Goal: Task Accomplishment & Management: Manage account settings

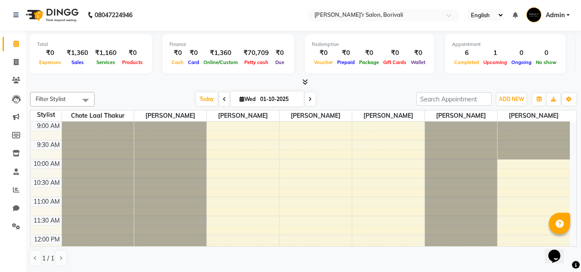
scroll to position [281, 0]
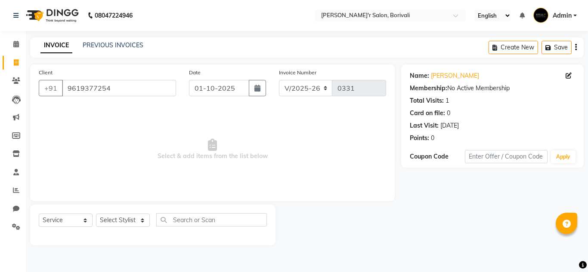
select select "8737"
select select "service"
click at [11, 49] on span at bounding box center [16, 45] width 15 height 10
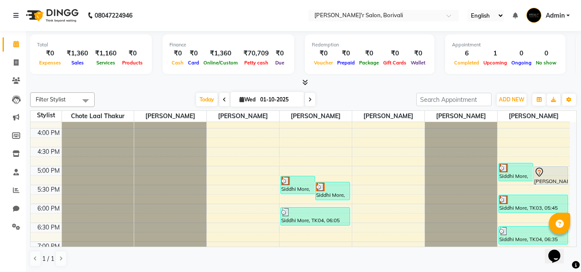
scroll to position [301, 0]
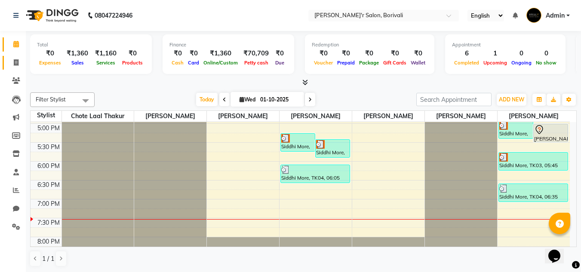
click at [16, 61] on icon at bounding box center [16, 62] width 5 height 6
select select "service"
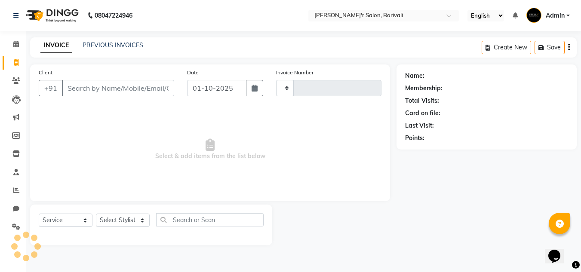
type input "0331"
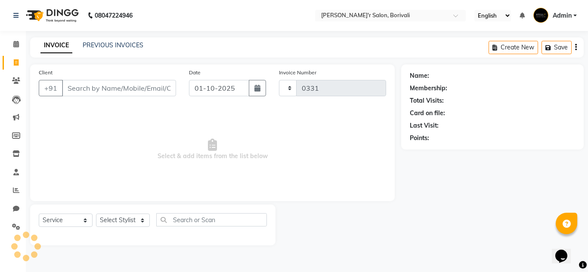
select select "8737"
click at [14, 81] on icon at bounding box center [16, 80] width 8 height 6
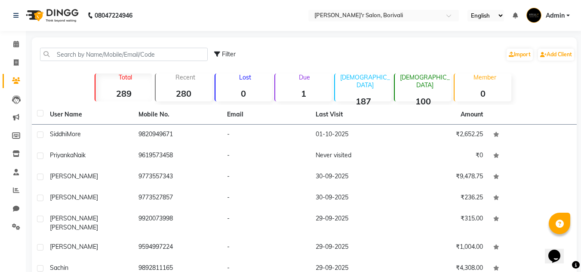
click at [62, 43] on div "Filter Import Add Client" at bounding box center [304, 54] width 541 height 27
click at [18, 40] on span at bounding box center [16, 45] width 15 height 10
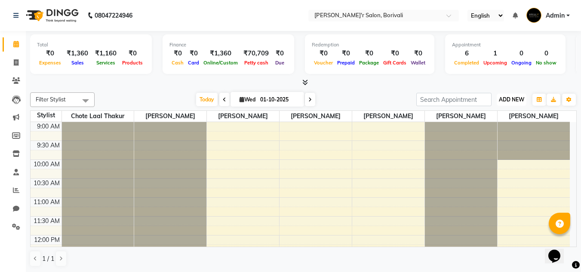
click at [500, 98] on span "ADD NEW" at bounding box center [511, 99] width 25 height 6
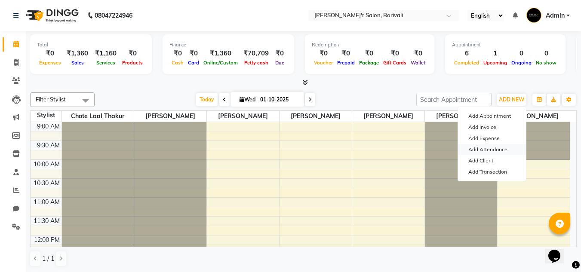
click at [500, 145] on link "Add Attendance" at bounding box center [492, 149] width 68 height 11
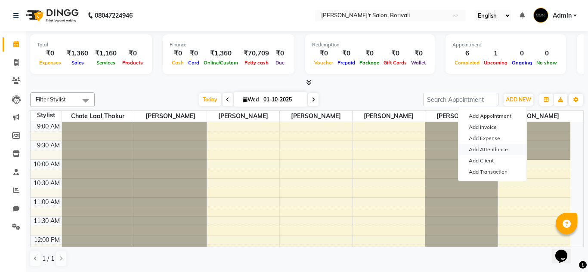
select select "W"
